Goal: Task Accomplishment & Management: Use online tool/utility

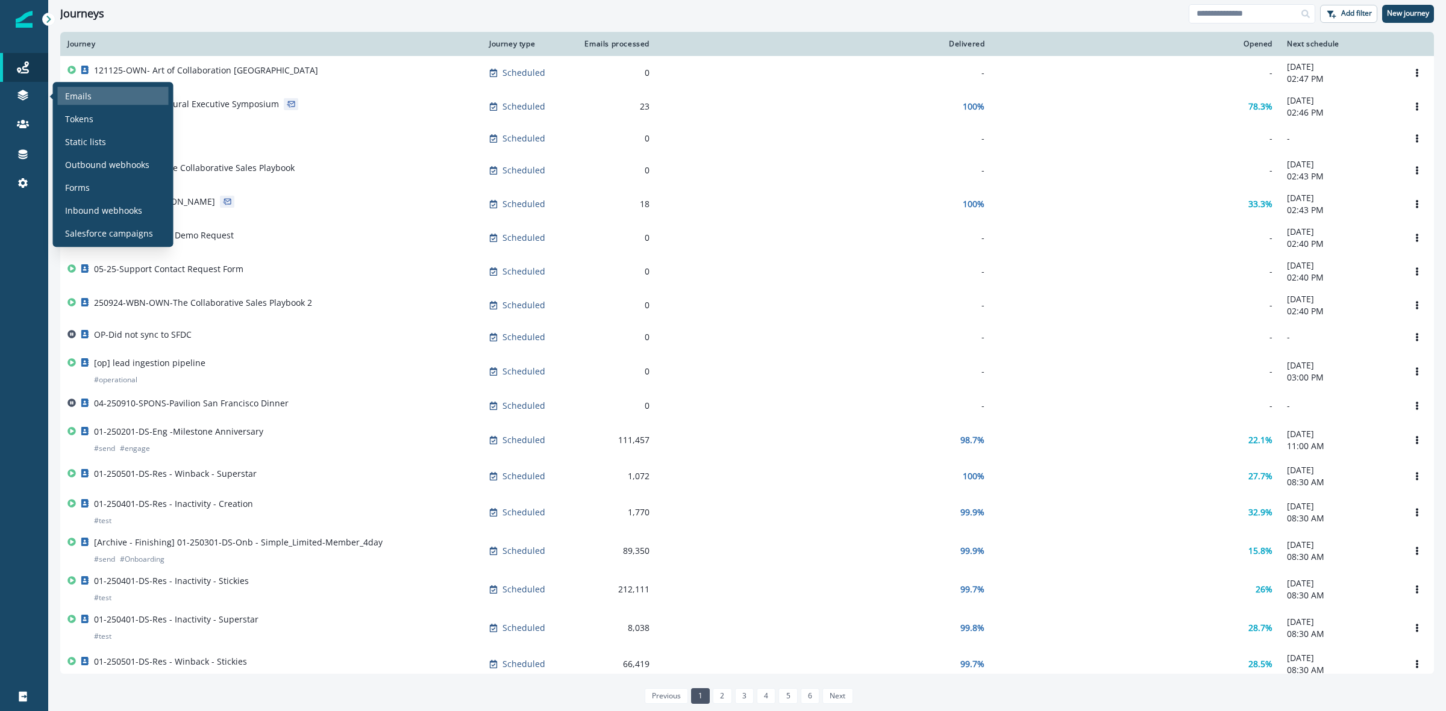
click at [82, 90] on p "Emails" at bounding box center [78, 96] width 27 height 13
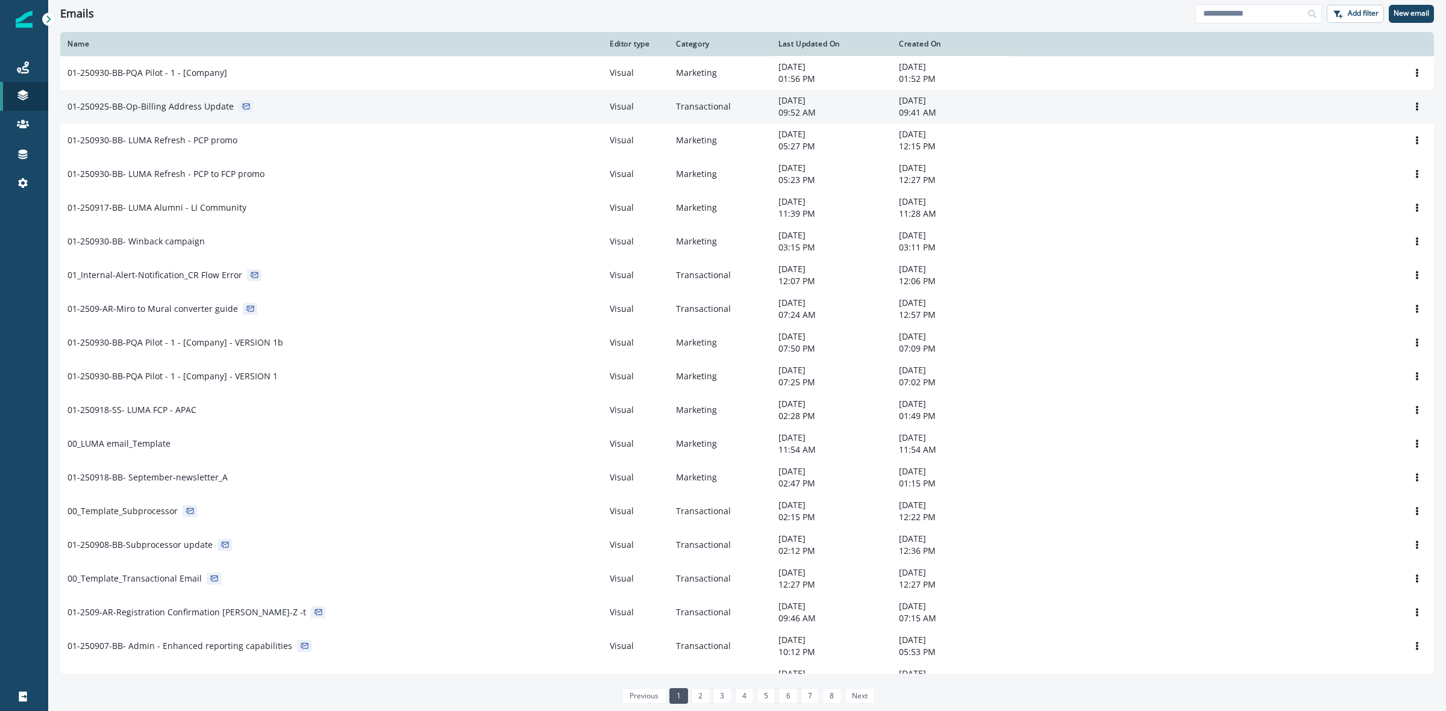
click at [294, 110] on div "01-250925-BB-Op-Billing Address Update" at bounding box center [331, 107] width 528 height 12
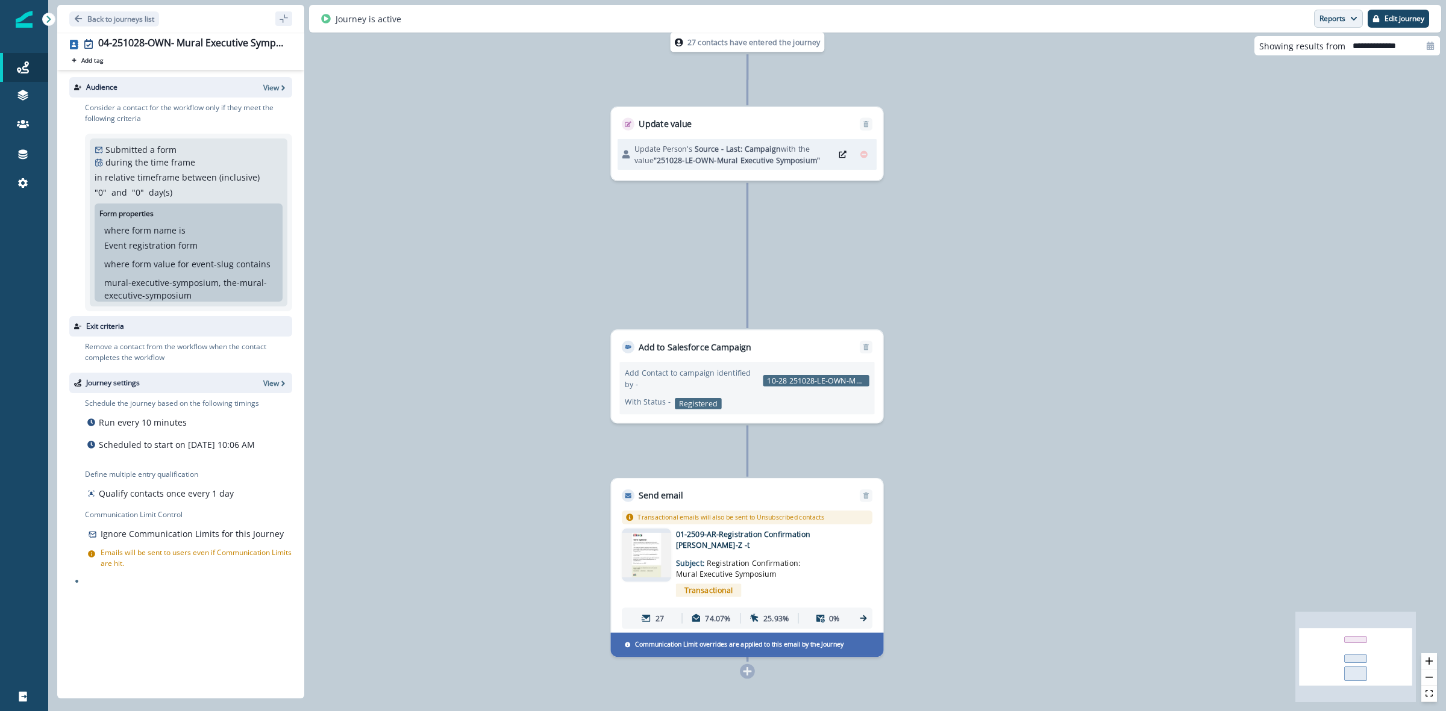
click at [1340, 19] on button "Reports" at bounding box center [1338, 19] width 49 height 18
click at [1272, 67] on p "Journey Member Report" at bounding box center [1300, 70] width 110 height 14
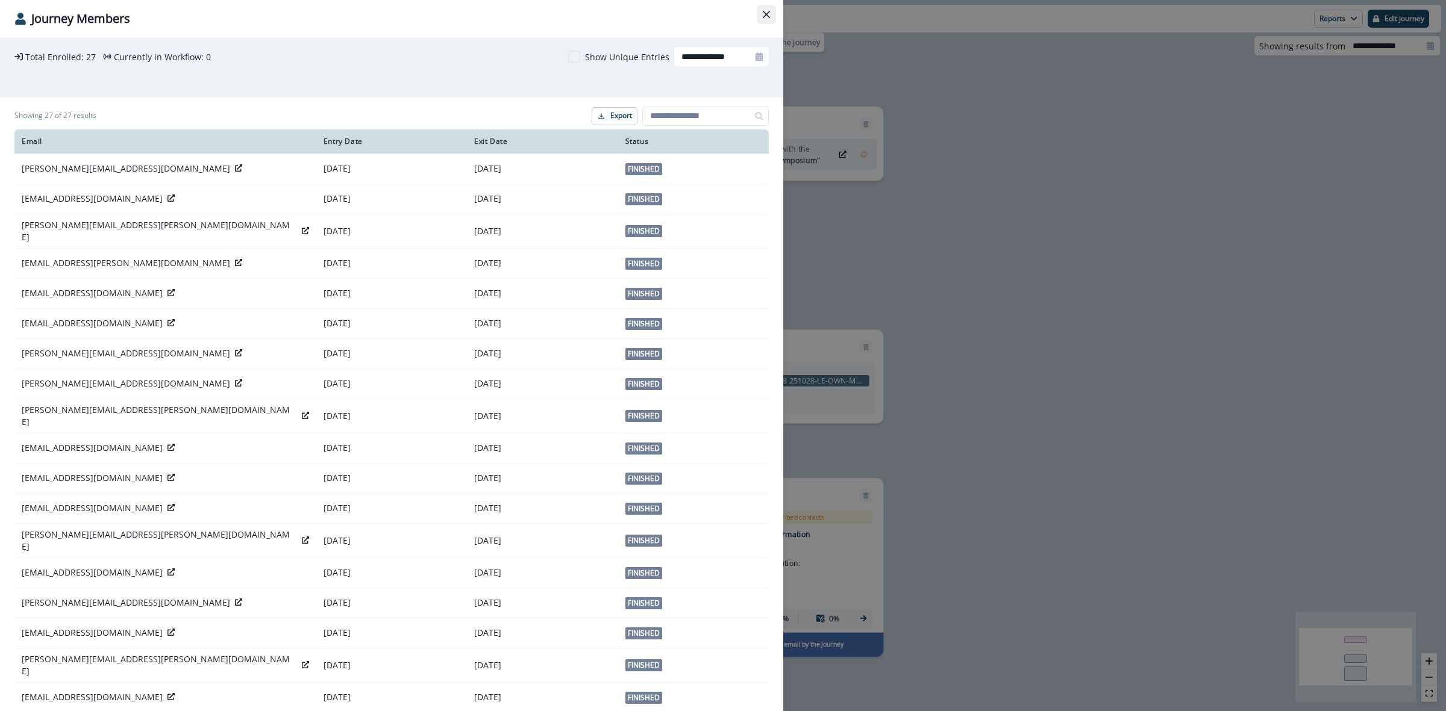
click at [768, 12] on icon "Close" at bounding box center [766, 14] width 7 height 7
